Goal: Navigation & Orientation: Understand site structure

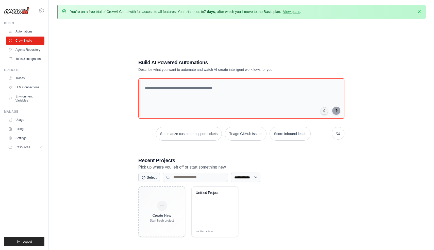
click at [83, 84] on div "**********" at bounding box center [241, 148] width 369 height 250
click at [20, 79] on link "Traces" at bounding box center [26, 78] width 38 height 8
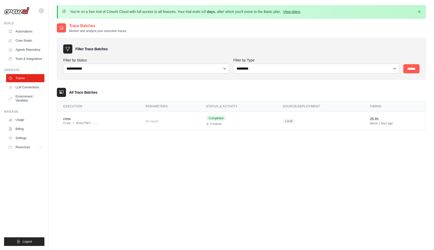
click at [289, 10] on link "View plans" at bounding box center [291, 12] width 17 height 4
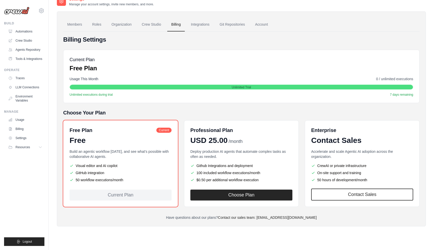
scroll to position [28, 0]
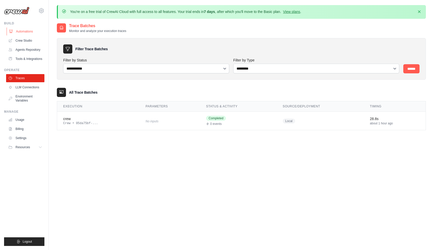
click at [27, 31] on link "Automations" at bounding box center [26, 31] width 38 height 8
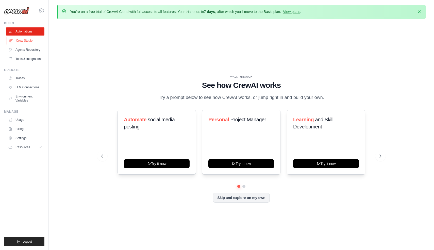
click at [27, 41] on link "Crew Studio" at bounding box center [26, 41] width 38 height 8
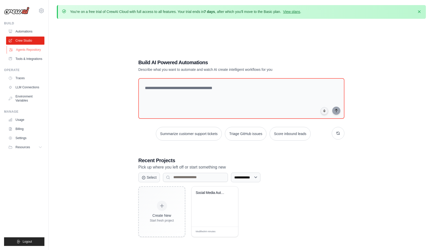
click at [25, 50] on link "Agents Repository" at bounding box center [26, 50] width 38 height 8
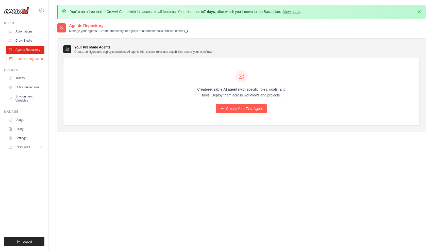
click at [25, 57] on link "Tools & Integrations" at bounding box center [26, 59] width 38 height 8
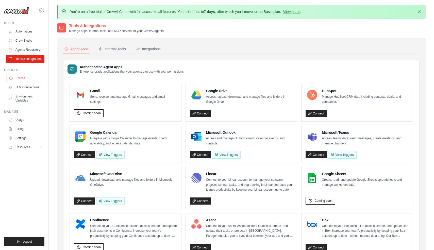
click at [27, 78] on link "Traces" at bounding box center [26, 78] width 38 height 8
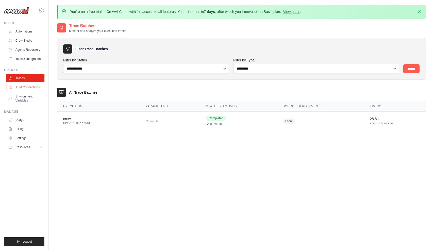
click at [28, 84] on link "LLM Connections" at bounding box center [26, 87] width 38 height 8
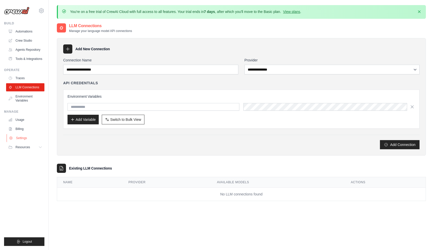
click at [30, 139] on link "Settings" at bounding box center [26, 138] width 38 height 8
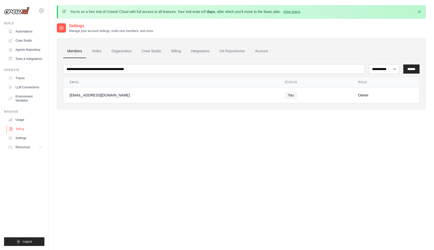
click at [30, 131] on link "Billing" at bounding box center [26, 129] width 38 height 8
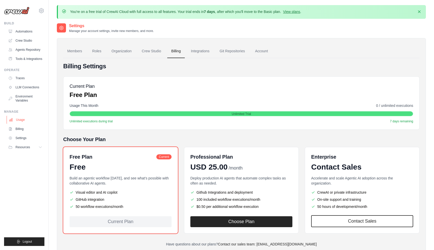
click at [28, 122] on link "Usage" at bounding box center [26, 120] width 38 height 8
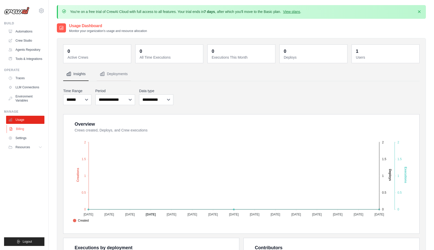
click at [27, 130] on link "Billing" at bounding box center [26, 129] width 38 height 8
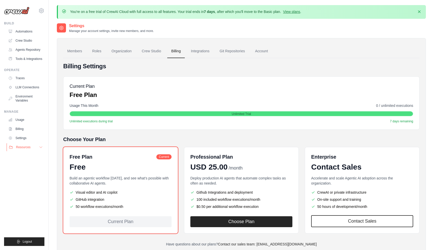
click at [28, 144] on button "Resources" at bounding box center [26, 147] width 38 height 8
click at [25, 83] on link "LLM Connections" at bounding box center [26, 87] width 38 height 8
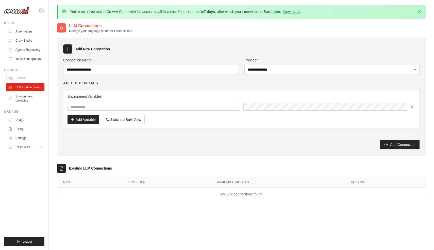
click at [25, 77] on link "Traces" at bounding box center [26, 78] width 38 height 8
